Goal: Information Seeking & Learning: Find specific fact

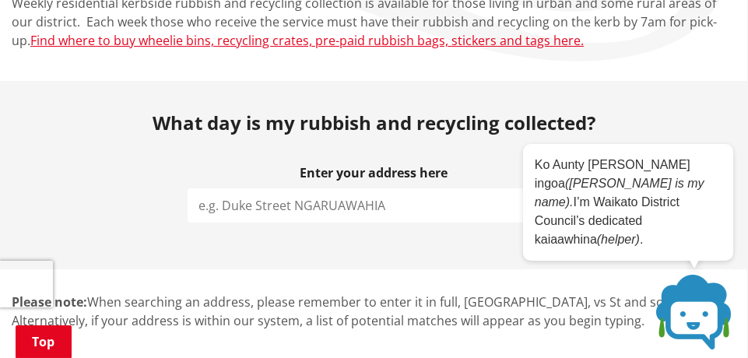
scroll to position [259, 0]
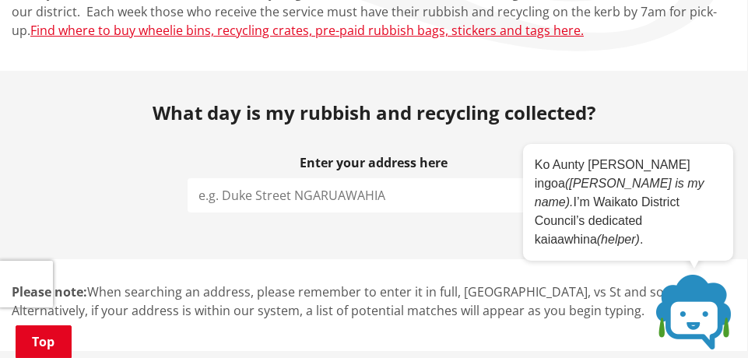
click at [257, 197] on input "search" at bounding box center [373, 195] width 373 height 34
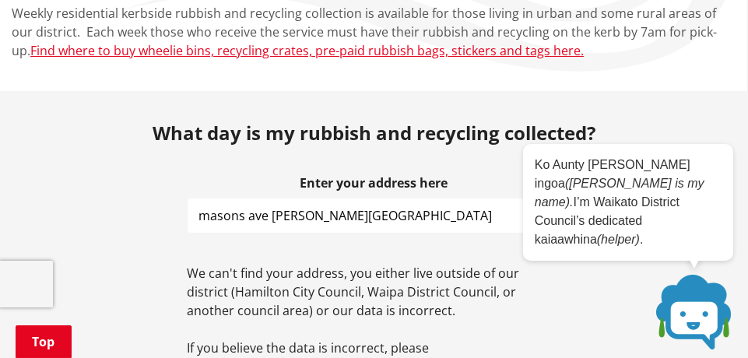
scroll to position [0, 0]
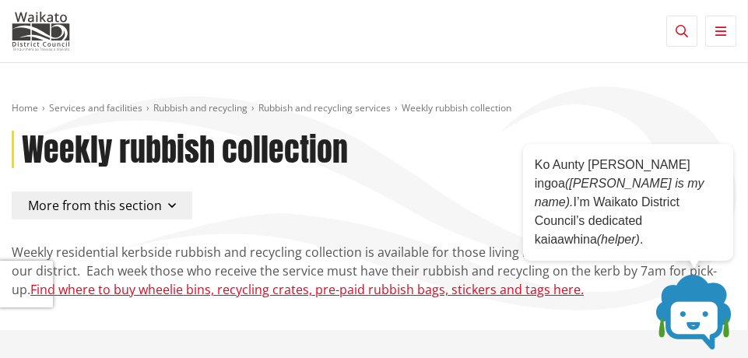
type input "masons ave hamilton east"
click at [158, 202] on span "More from this section" at bounding box center [95, 205] width 134 height 17
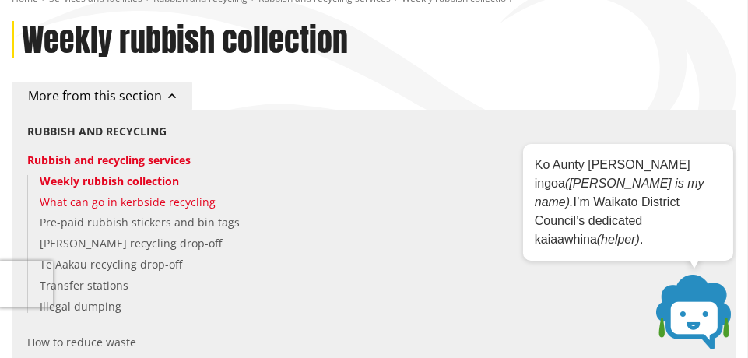
scroll to position [129, 0]
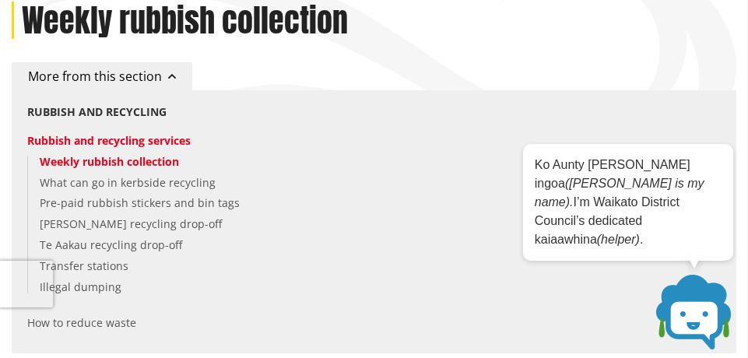
click at [152, 156] on link "Weekly rubbish collection" at bounding box center [109, 161] width 139 height 15
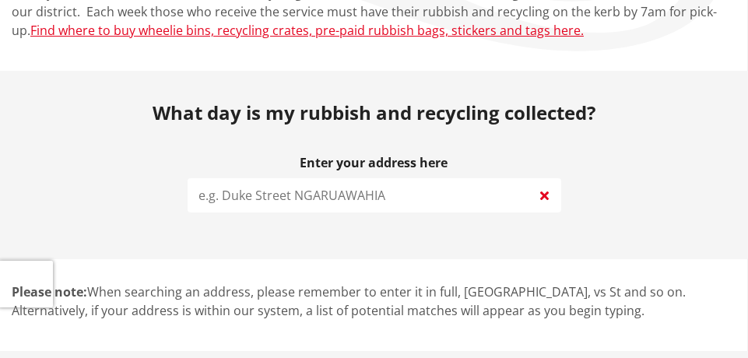
scroll to position [259, 0]
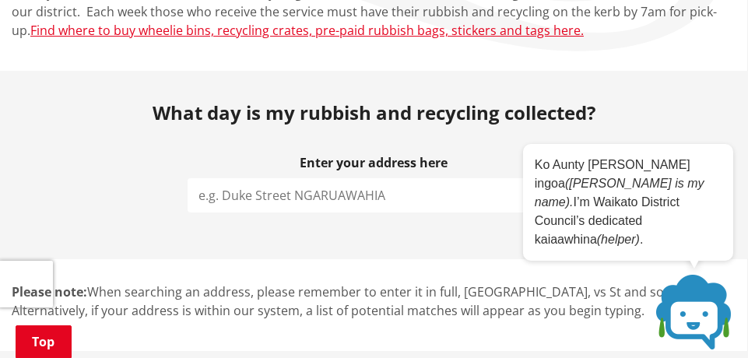
click at [243, 195] on input "search" at bounding box center [373, 195] width 373 height 34
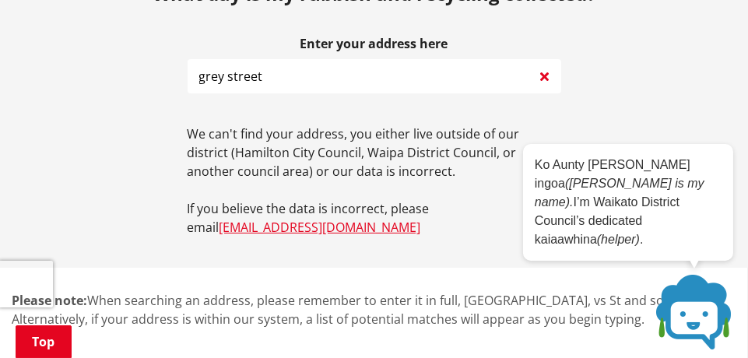
scroll to position [388, 0]
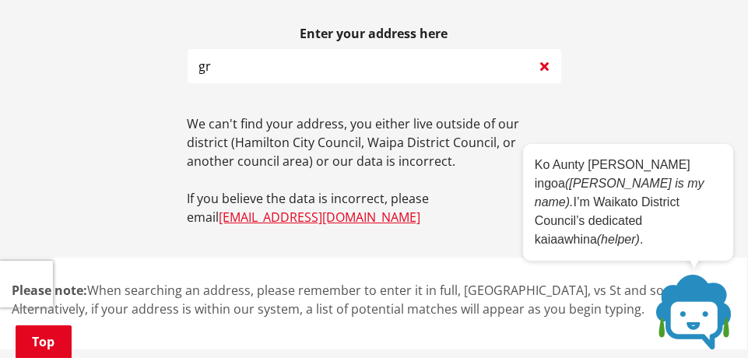
type input "g"
type input "v"
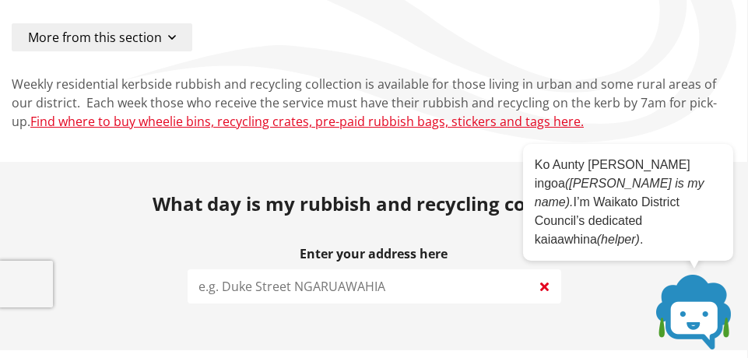
scroll to position [314, 0]
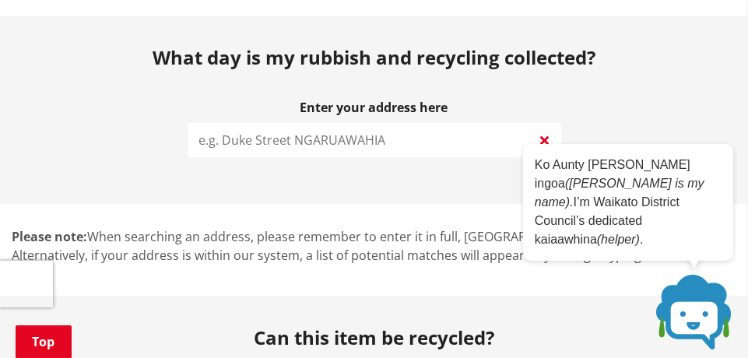
click at [268, 143] on input "search" at bounding box center [373, 140] width 373 height 34
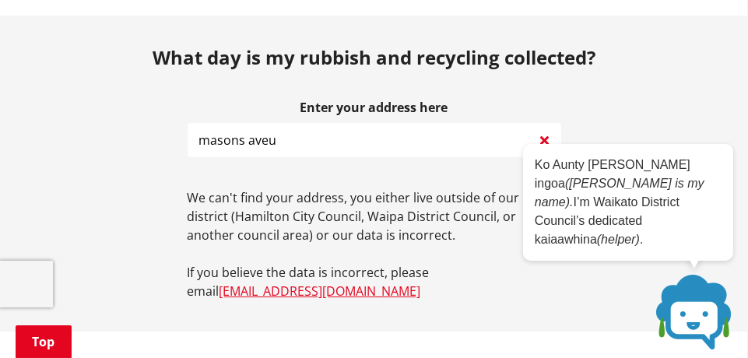
drag, startPoint x: 244, startPoint y: 138, endPoint x: 284, endPoint y: 135, distance: 39.9
click at [284, 135] on input "masons aveu" at bounding box center [373, 140] width 373 height 34
paste input "avenue"
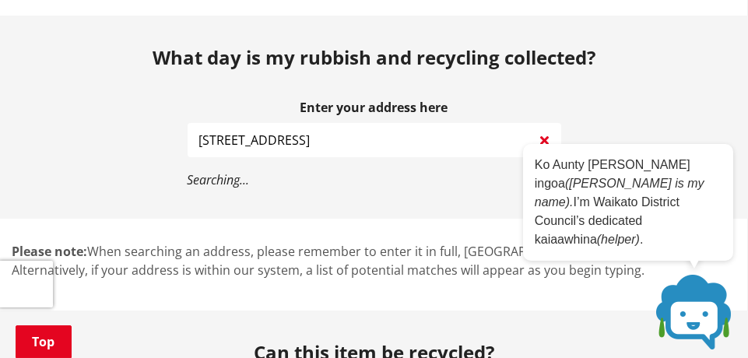
type input "masons avenue 3216"
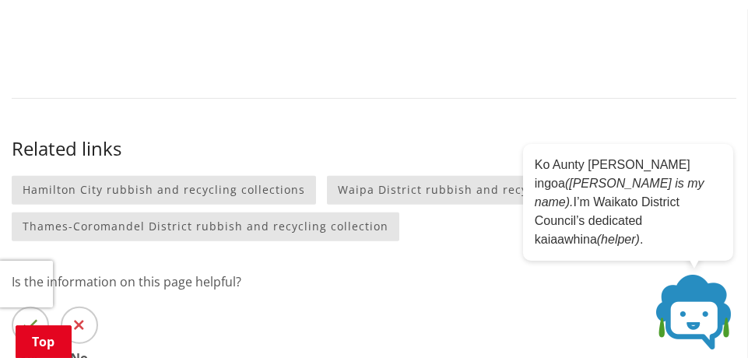
scroll to position [1611, 0]
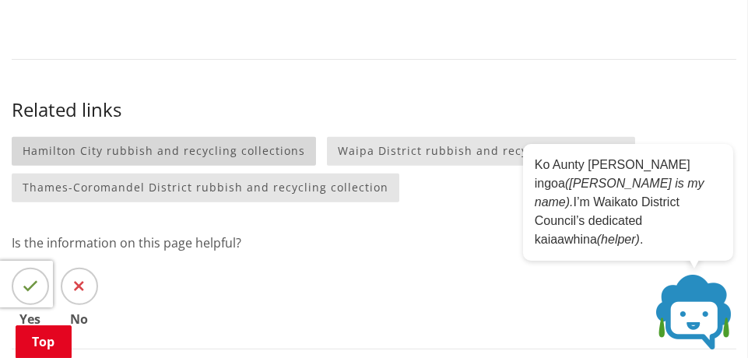
click at [275, 150] on link "Hamilton City rubbish and recycling collections" at bounding box center [164, 151] width 304 height 29
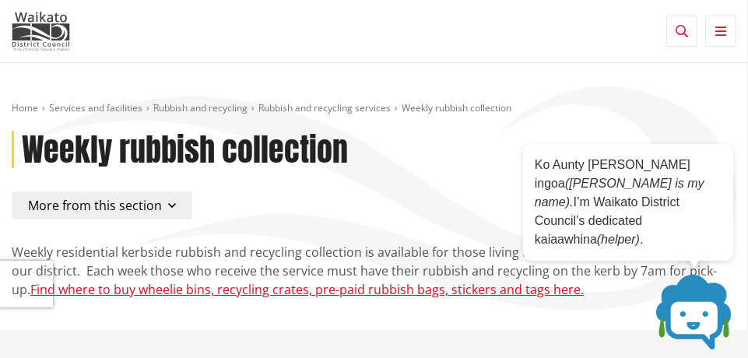
scroll to position [129, 0]
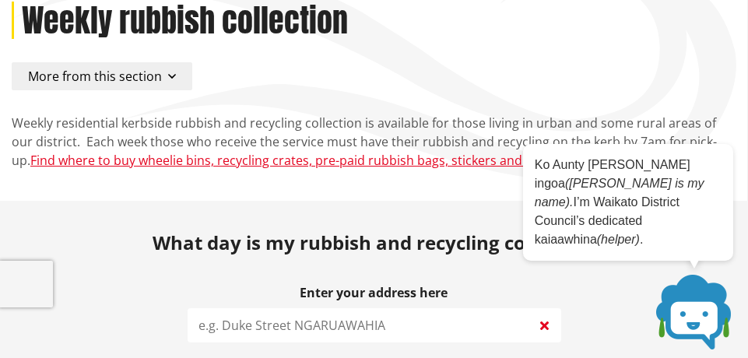
click at [177, 79] on button "More from this section" at bounding box center [102, 76] width 180 height 28
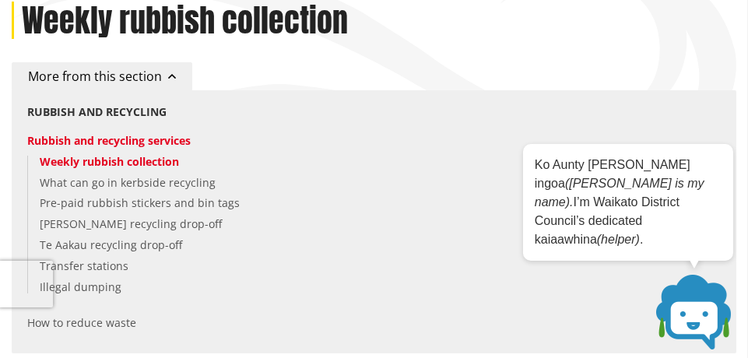
scroll to position [259, 0]
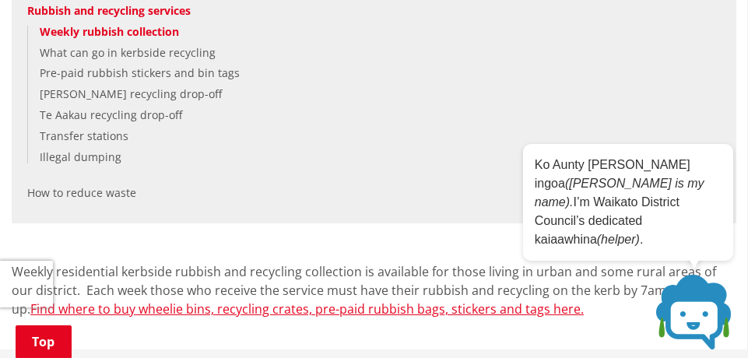
click at [74, 33] on link "Weekly rubbish collection" at bounding box center [109, 31] width 139 height 15
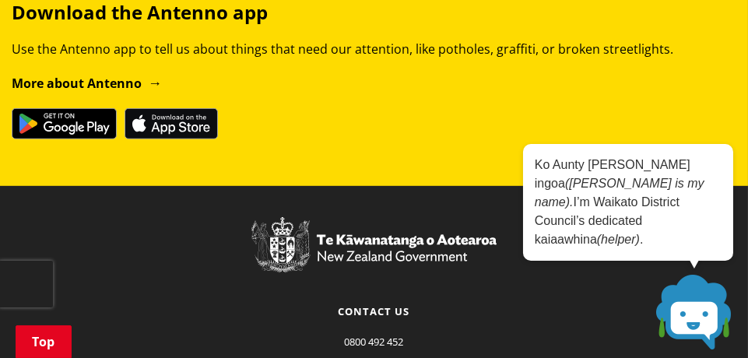
scroll to position [1944, 0]
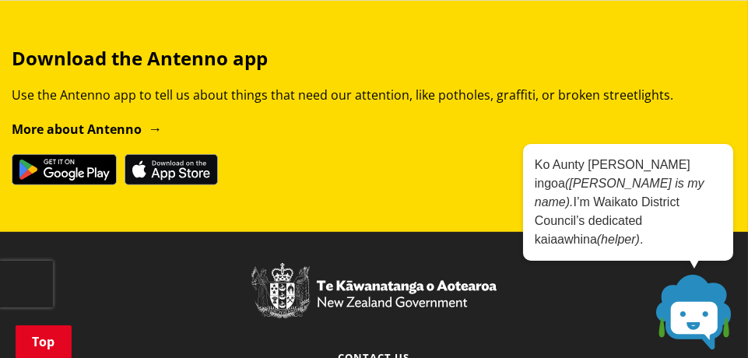
click at [51, 165] on img at bounding box center [64, 169] width 105 height 31
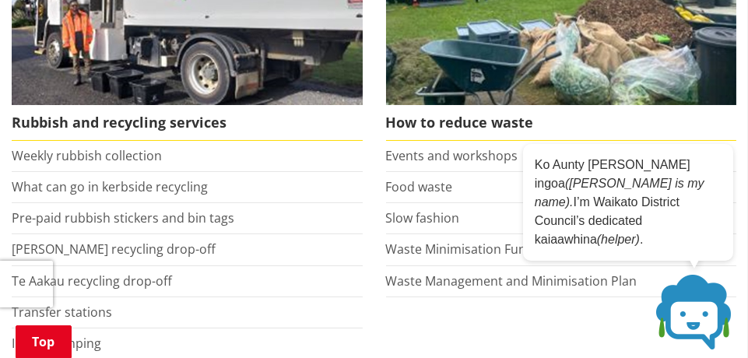
scroll to position [129, 0]
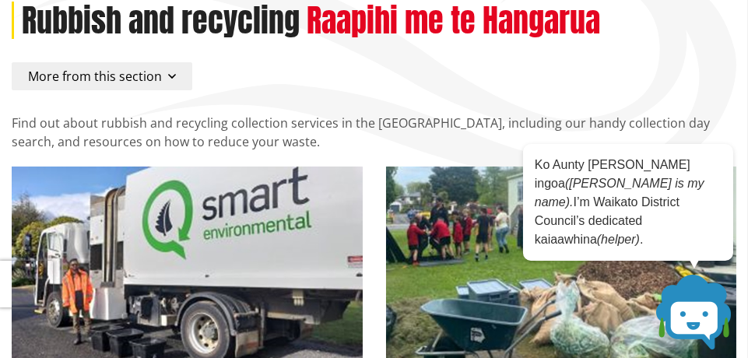
click at [156, 76] on span "More from this section" at bounding box center [95, 76] width 134 height 17
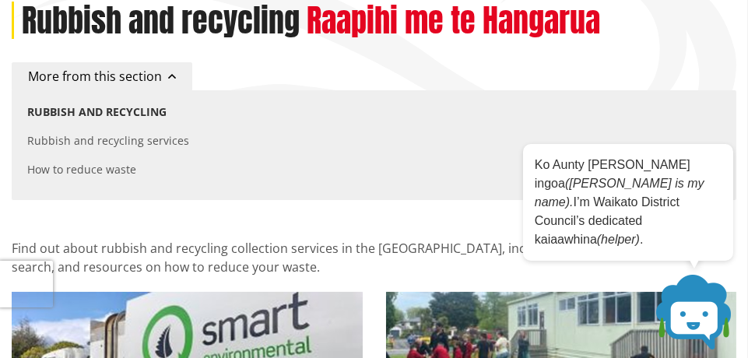
click at [156, 76] on span "More from this section" at bounding box center [95, 76] width 134 height 17
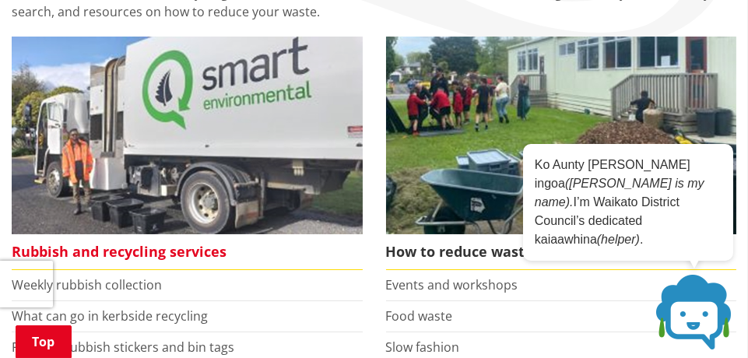
scroll to position [388, 0]
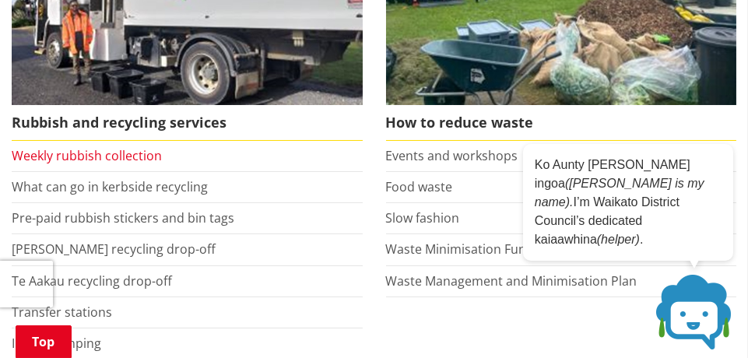
click at [118, 149] on link "Weekly rubbish collection" at bounding box center [87, 155] width 150 height 17
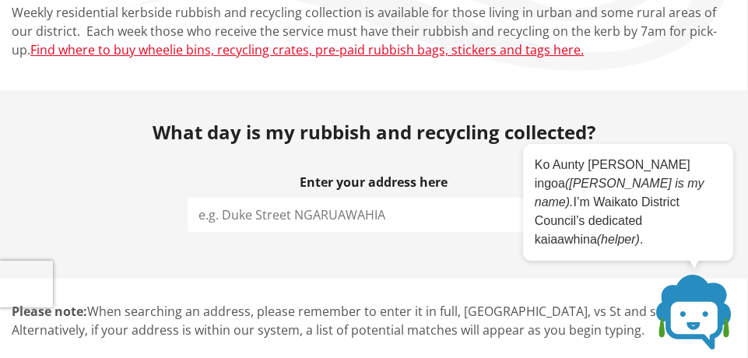
scroll to position [259, 0]
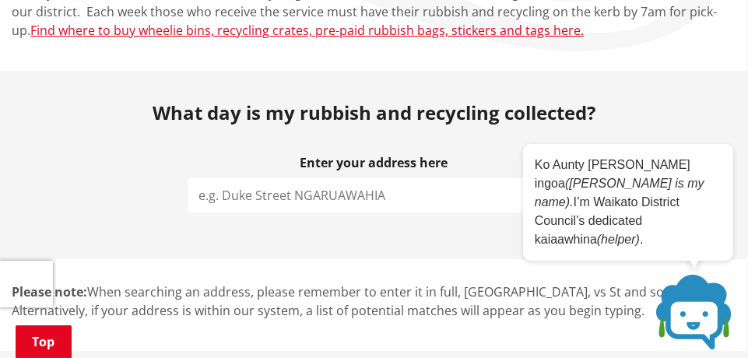
click at [216, 194] on input "search" at bounding box center [373, 195] width 373 height 34
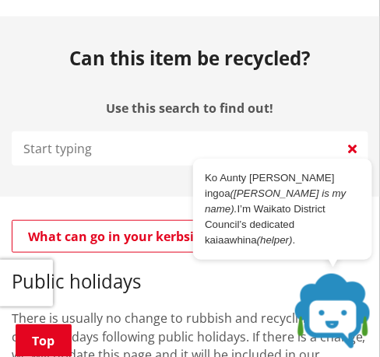
scroll to position [739, 0]
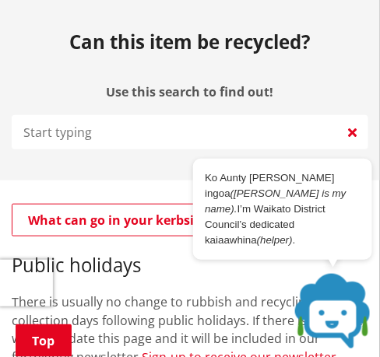
click at [58, 133] on input "Use this search to find out!" at bounding box center [190, 132] width 356 height 34
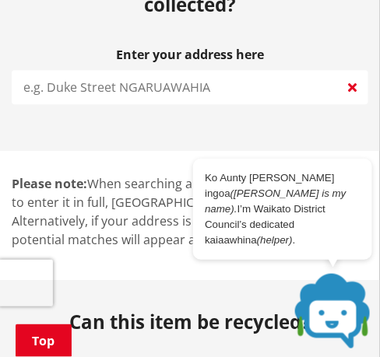
scroll to position [480, 0]
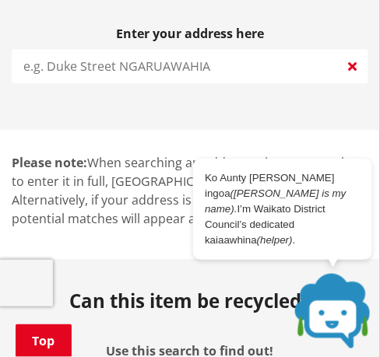
click at [61, 69] on input "search" at bounding box center [190, 66] width 356 height 34
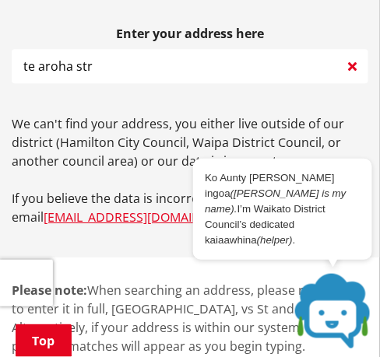
click at [103, 65] on input "te aroha str" at bounding box center [190, 66] width 356 height 34
drag, startPoint x: 150, startPoint y: 69, endPoint x: 3, endPoint y: 45, distance: 149.0
click at [3, 45] on div "What day is my rubbish and recycling collected? Enter your address here te aroh…" at bounding box center [190, 88] width 380 height 338
drag, startPoint x: 111, startPoint y: 64, endPoint x: -4, endPoint y: 50, distance: 116.0
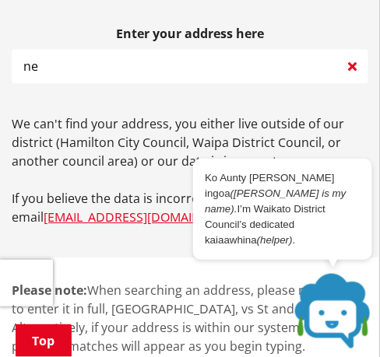
type input "n"
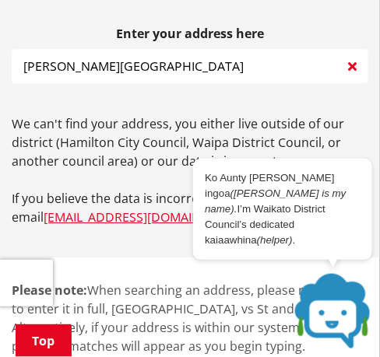
click at [162, 69] on input "palmer street" at bounding box center [190, 66] width 356 height 34
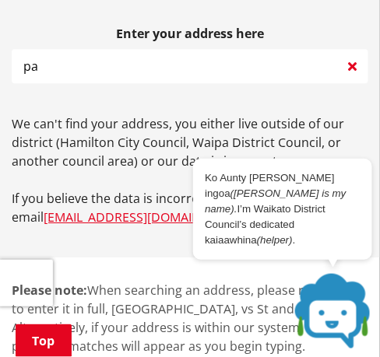
type input "p"
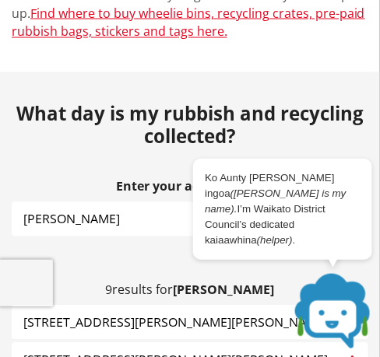
scroll to position [388, 0]
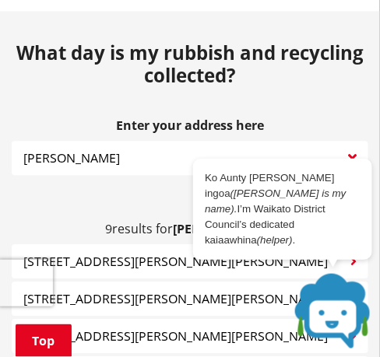
drag, startPoint x: 122, startPoint y: 158, endPoint x: 0, endPoint y: 157, distance: 122.1
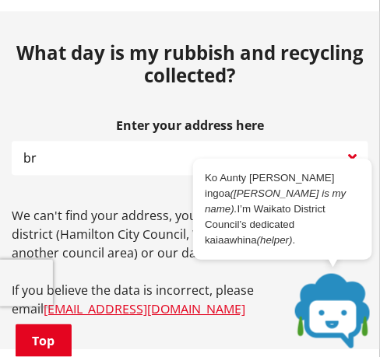
type input "b"
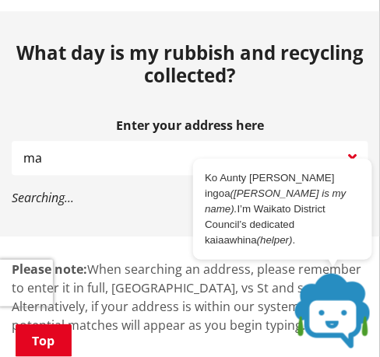
type input "m"
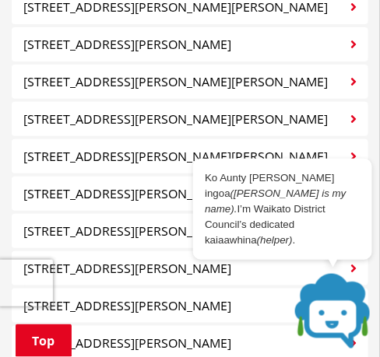
scroll to position [2074, 0]
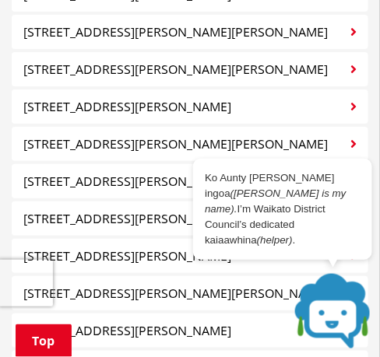
type input "[PERSON_NAME]"
click at [103, 143] on span "[STREET_ADDRESS][PERSON_NAME][PERSON_NAME]" at bounding box center [175, 144] width 304 height 19
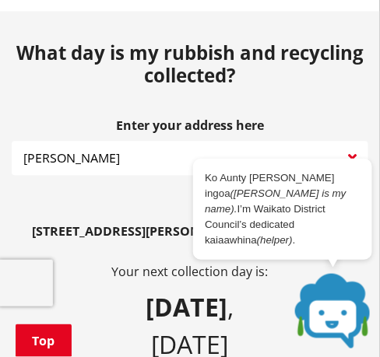
scroll to position [518, 0]
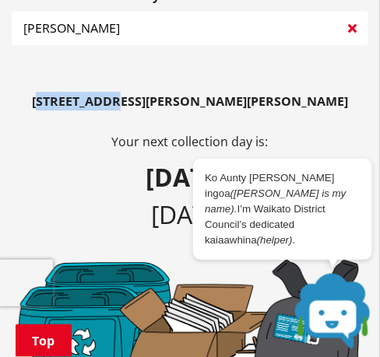
drag, startPoint x: 100, startPoint y: 100, endPoint x: 176, endPoint y: 103, distance: 76.3
click at [176, 103] on b "[STREET_ADDRESS][PERSON_NAME][PERSON_NAME]" at bounding box center [190, 101] width 316 height 17
drag, startPoint x: 176, startPoint y: 103, endPoint x: 56, endPoint y: 99, distance: 119.9
click at [56, 99] on p "[STREET_ADDRESS][PERSON_NAME][PERSON_NAME]" at bounding box center [190, 101] width 356 height 19
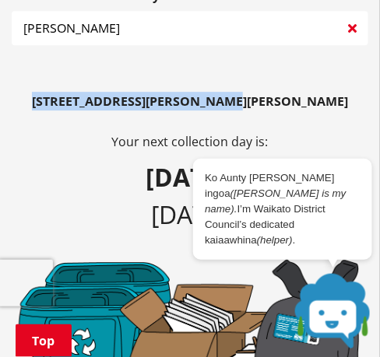
drag, startPoint x: 152, startPoint y: 97, endPoint x: 311, endPoint y: 103, distance: 158.8
click at [311, 103] on p "[STREET_ADDRESS][PERSON_NAME][PERSON_NAME]" at bounding box center [190, 101] width 356 height 19
copy b "[STREET_ADDRESS][PERSON_NAME][PERSON_NAME]"
click at [103, 30] on input "[PERSON_NAME]" at bounding box center [190, 28] width 356 height 34
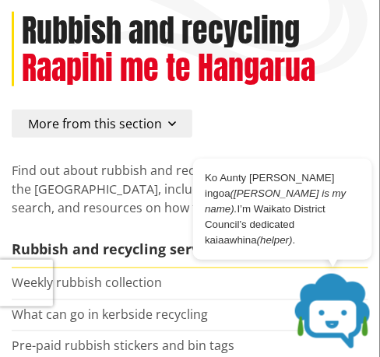
scroll to position [129, 0]
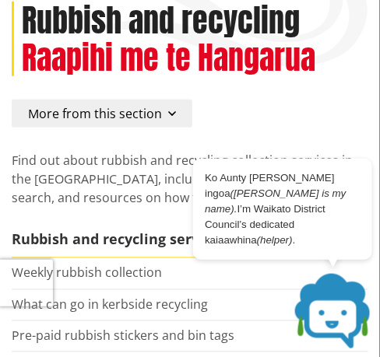
click at [86, 114] on span "More from this section" at bounding box center [95, 113] width 134 height 17
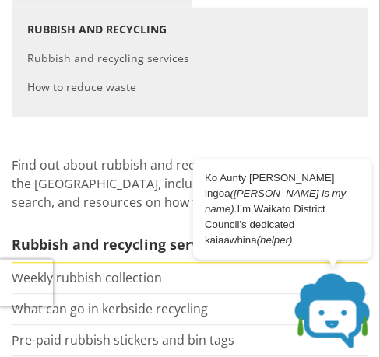
scroll to position [259, 0]
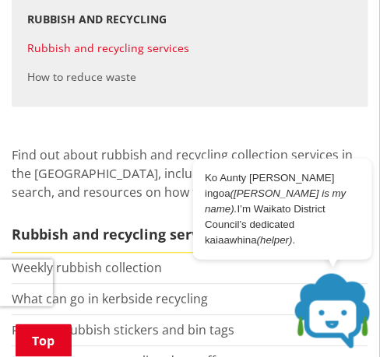
click at [90, 41] on link "Rubbish and recycling services" at bounding box center [108, 47] width 162 height 15
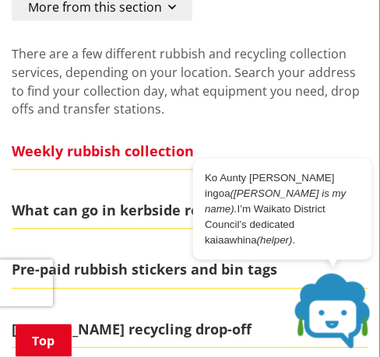
scroll to position [259, 0]
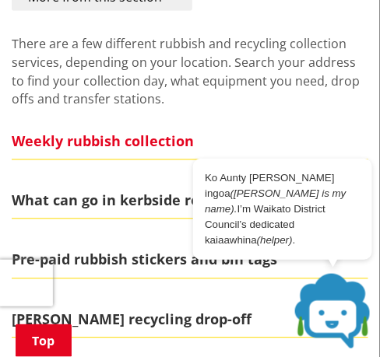
click at [93, 139] on span "Weekly rubbish collection" at bounding box center [190, 142] width 356 height 36
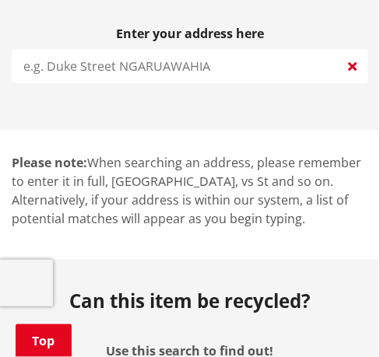
scroll to position [518, 0]
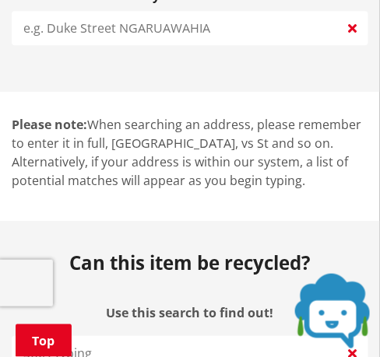
click at [117, 32] on input "search" at bounding box center [190, 28] width 356 height 34
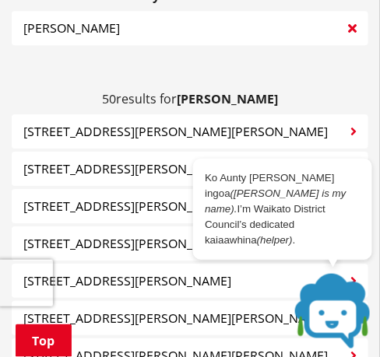
type input "hamilton"
drag, startPoint x: 21, startPoint y: 127, endPoint x: 206, endPoint y: 134, distance: 185.3
click at [206, 134] on button "61 Hopkins Road HAMILTON" at bounding box center [190, 131] width 356 height 34
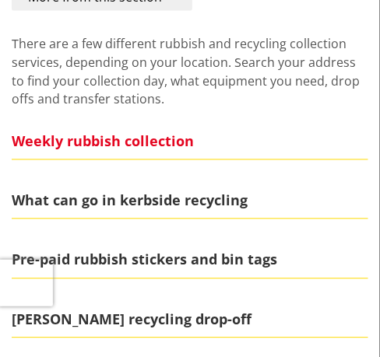
scroll to position [259, 0]
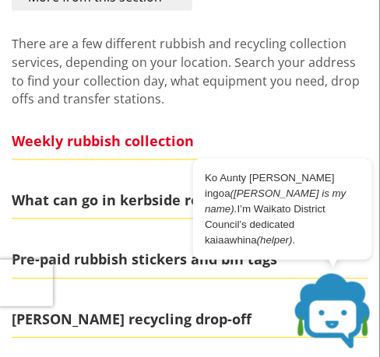
click at [140, 135] on span "Weekly rubbish collection" at bounding box center [190, 142] width 356 height 36
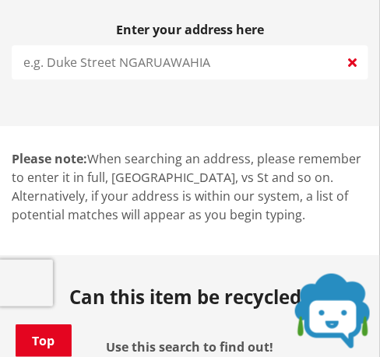
scroll to position [518, 0]
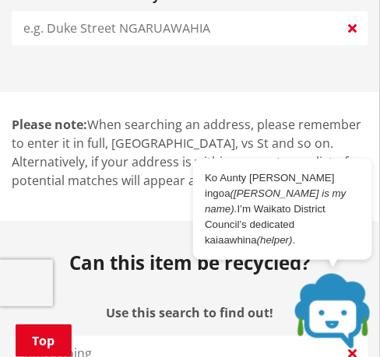
click at [108, 23] on input "search" at bounding box center [190, 28] width 356 height 34
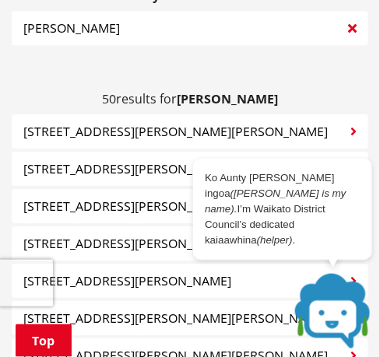
drag, startPoint x: 187, startPoint y: 126, endPoint x: 143, endPoint y: 125, distance: 43.6
click at [143, 125] on span "61 Hopkins Road HAMILTON" at bounding box center [175, 131] width 304 height 19
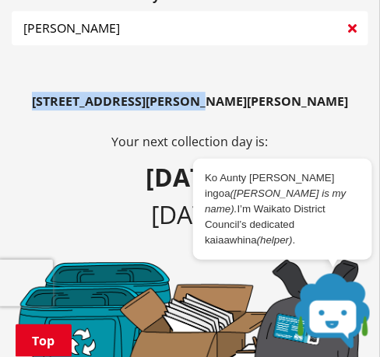
drag, startPoint x: 101, startPoint y: 99, endPoint x: 314, endPoint y: 93, distance: 212.5
click at [314, 93] on p "61 Hopkins Road HAMILTON" at bounding box center [190, 101] width 356 height 19
drag, startPoint x: 314, startPoint y: 93, endPoint x: 198, endPoint y: 93, distance: 115.1
copy b "61 Hopkins Road HAMILTON"
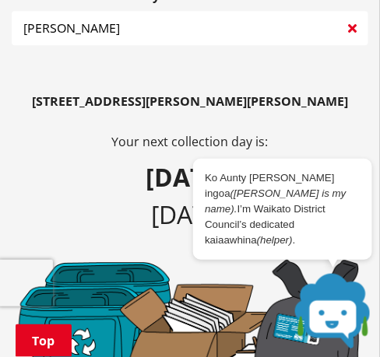
click at [126, 30] on input "hamilton" at bounding box center [190, 28] width 356 height 34
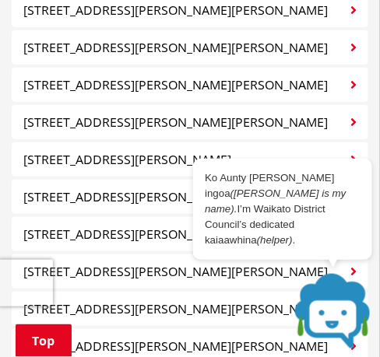
scroll to position [2681, 0]
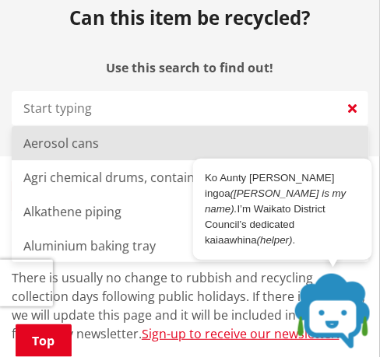
click at [72, 91] on input "Use this search to find out!" at bounding box center [190, 108] width 356 height 34
click at [70, 106] on input "Use this search to find out!" at bounding box center [190, 108] width 356 height 34
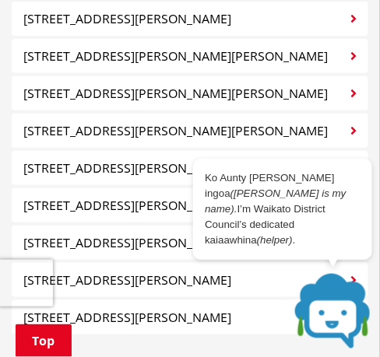
scroll to position [2033, 0]
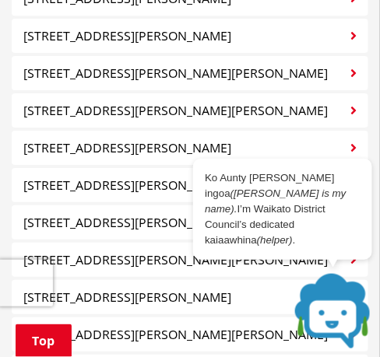
click at [81, 37] on span "[STREET_ADDRESS][PERSON_NAME]" at bounding box center [127, 35] width 208 height 19
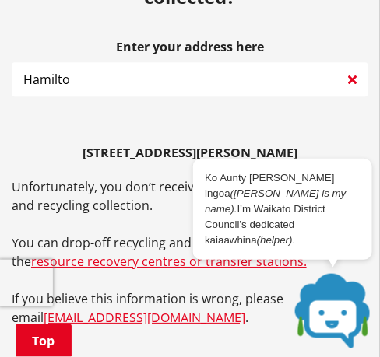
scroll to position [477, 0]
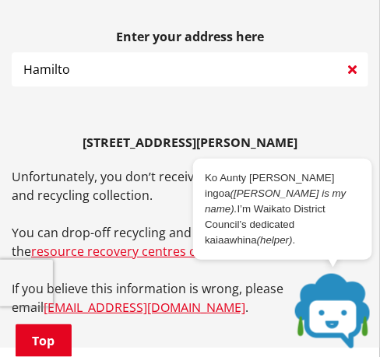
click at [79, 68] on input "Hamilto" at bounding box center [190, 69] width 356 height 34
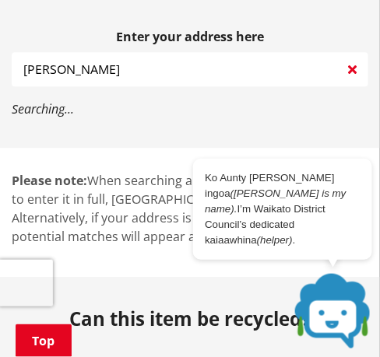
type input "Hamilton"
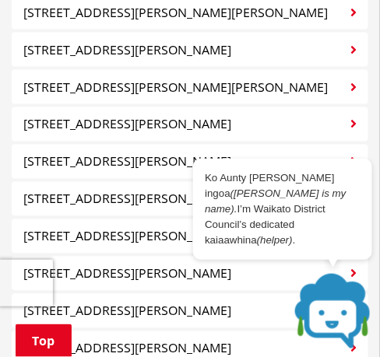
scroll to position [996, 0]
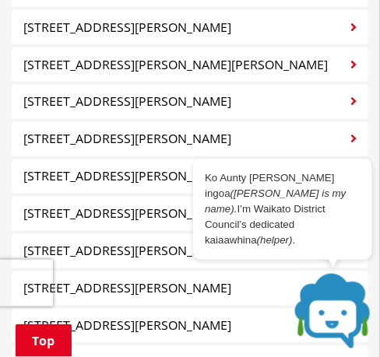
click at [76, 19] on span "[STREET_ADDRESS][PERSON_NAME]" at bounding box center [127, 27] width 208 height 19
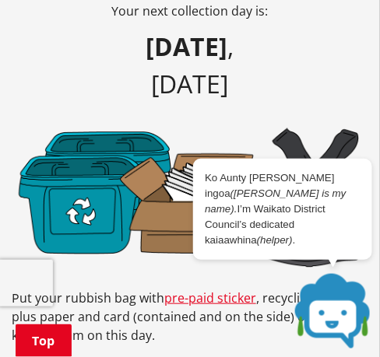
scroll to position [606, 0]
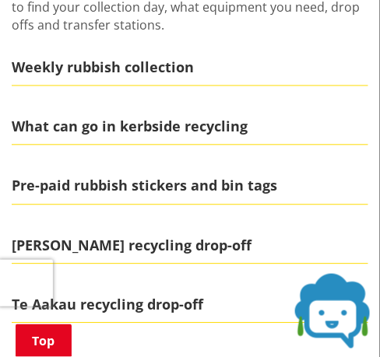
scroll to position [259, 0]
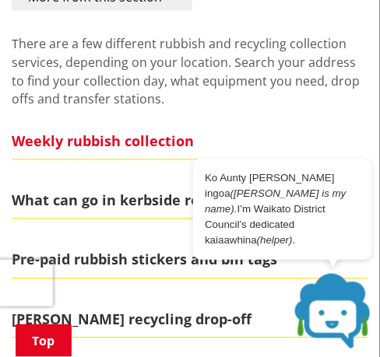
click at [85, 130] on span "Weekly rubbish collection" at bounding box center [190, 142] width 356 height 36
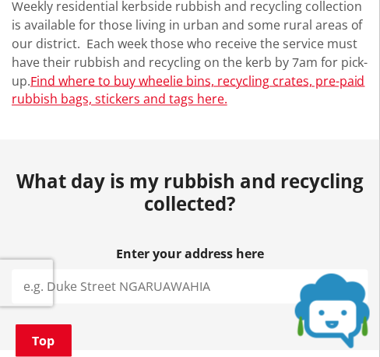
scroll to position [388, 0]
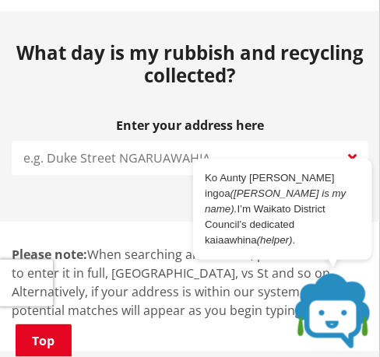
click at [118, 158] on input "search" at bounding box center [190, 158] width 356 height 34
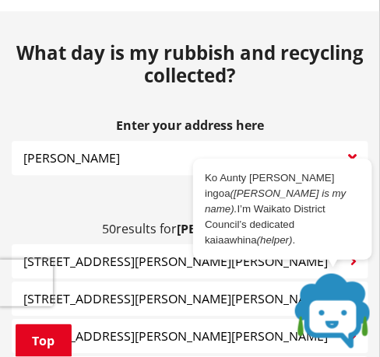
drag, startPoint x: 89, startPoint y: 154, endPoint x: 12, endPoint y: 149, distance: 77.2
click at [12, 149] on input "[PERSON_NAME]" at bounding box center [190, 158] width 356 height 34
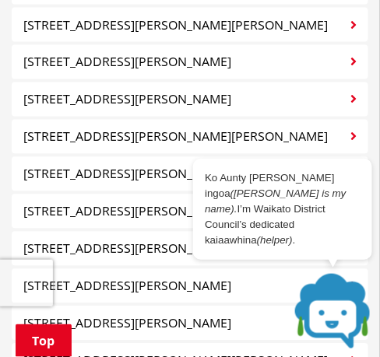
scroll to position [1037, 0]
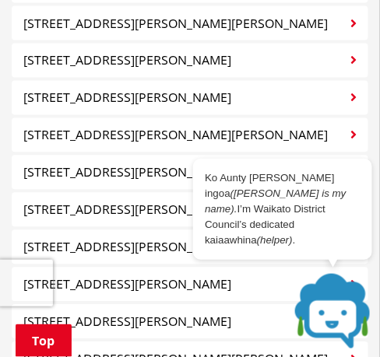
type input "[PERSON_NAME]"
click at [140, 93] on span "[STREET_ADDRESS][PERSON_NAME]" at bounding box center [127, 98] width 208 height 19
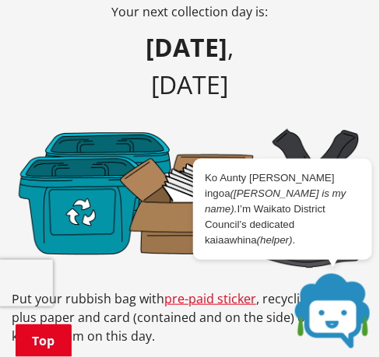
scroll to position [388, 0]
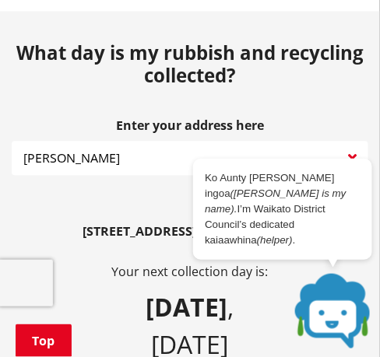
click at [93, 159] on input "[PERSON_NAME]" at bounding box center [190, 158] width 356 height 34
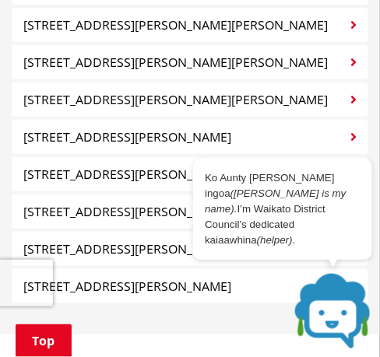
scroll to position [2204, 0]
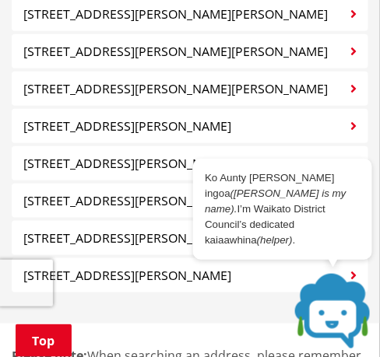
click at [93, 124] on span "[STREET_ADDRESS][PERSON_NAME]" at bounding box center [127, 126] width 208 height 19
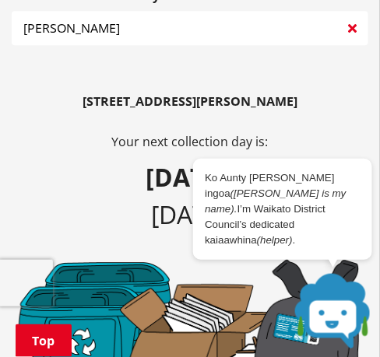
scroll to position [388, 0]
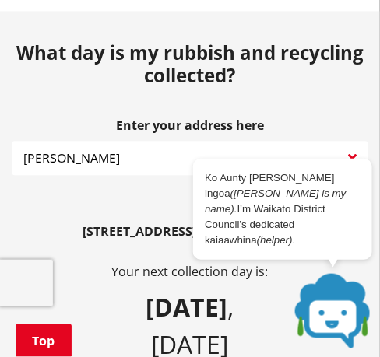
click at [116, 156] on input "[PERSON_NAME]" at bounding box center [190, 158] width 356 height 34
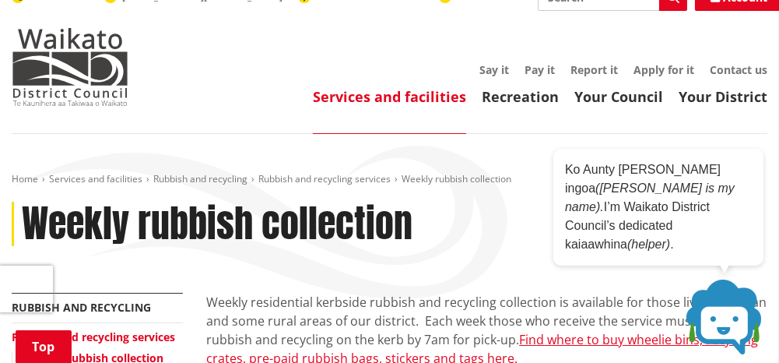
scroll to position [0, 0]
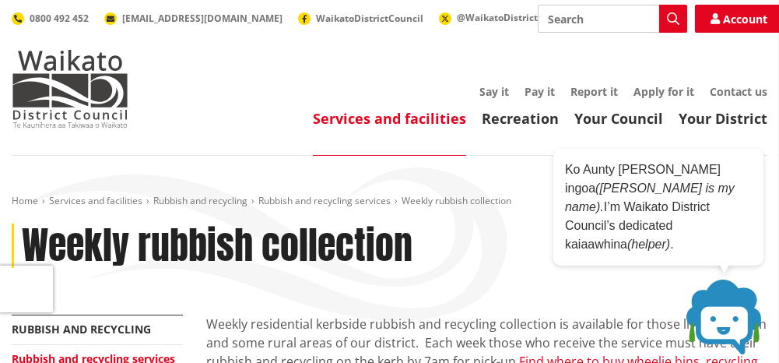
click at [379, 23] on input "Search" at bounding box center [612, 19] width 149 height 28
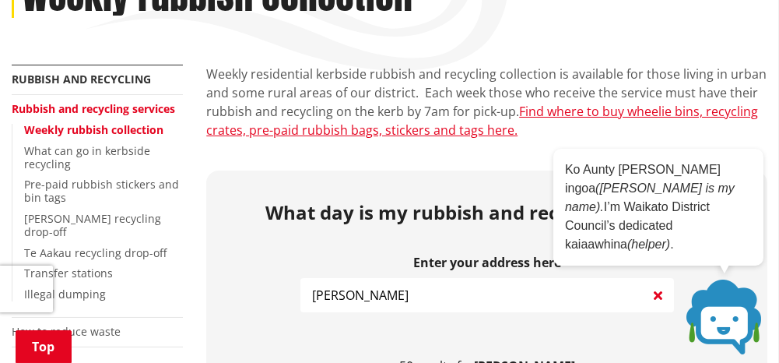
scroll to position [259, 0]
